Goal: Transaction & Acquisition: Purchase product/service

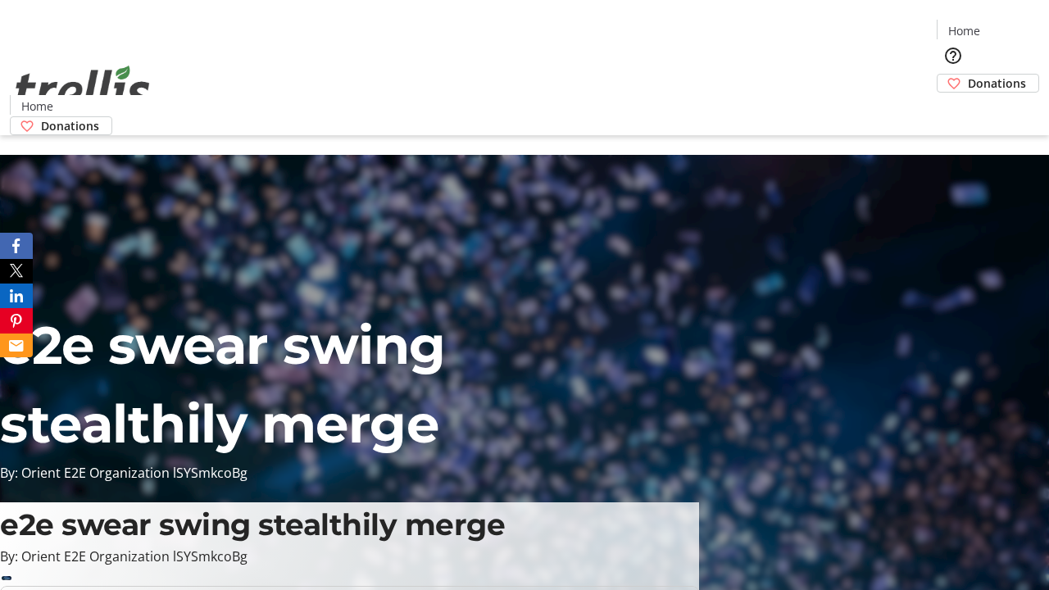
click at [968, 75] on span "Donations" at bounding box center [997, 83] width 58 height 17
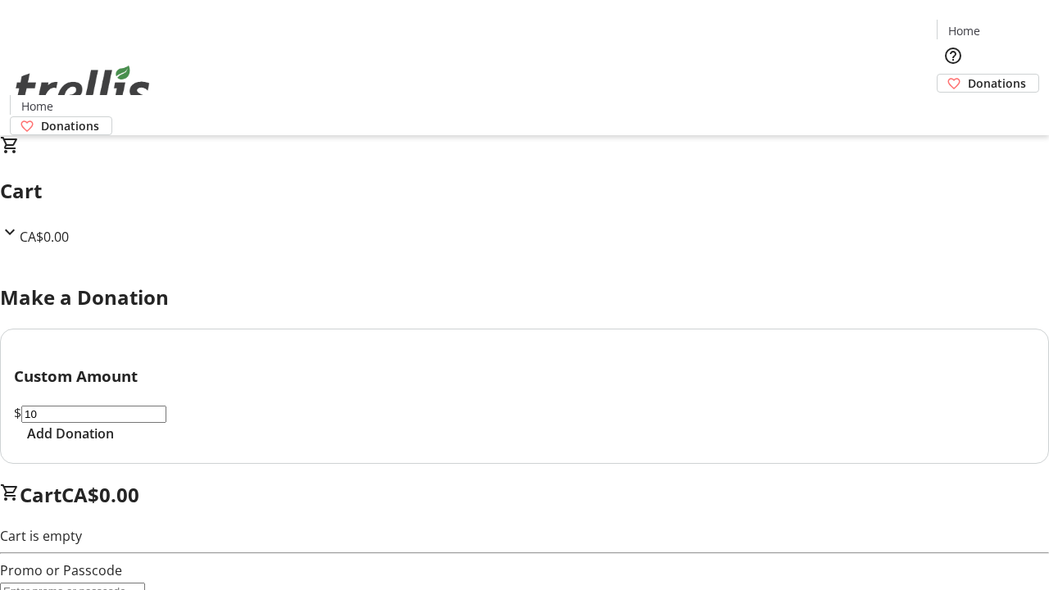
click at [114, 443] on span "Add Donation" at bounding box center [70, 434] width 87 height 20
